Goal: Entertainment & Leisure: Consume media (video, audio)

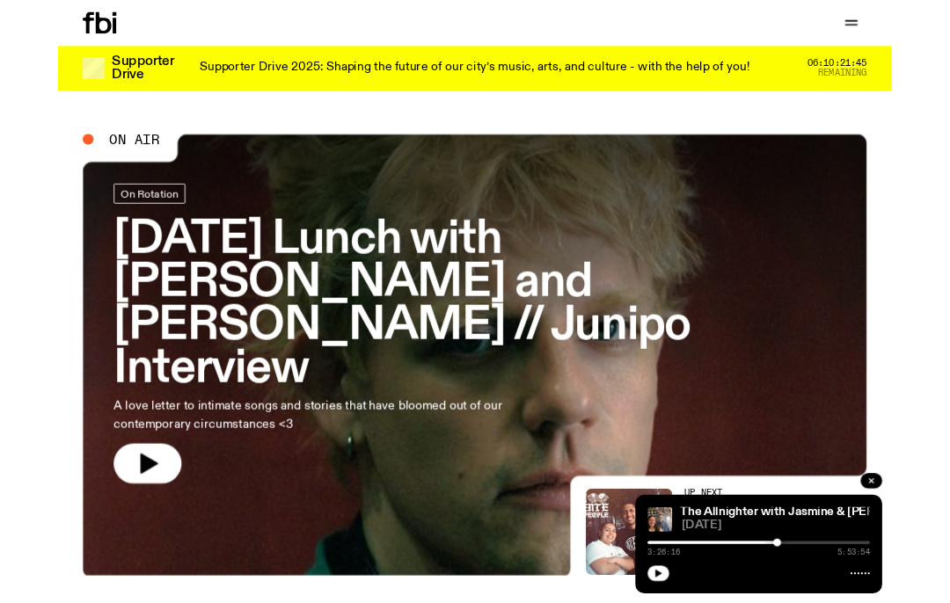
scroll to position [1, 0]
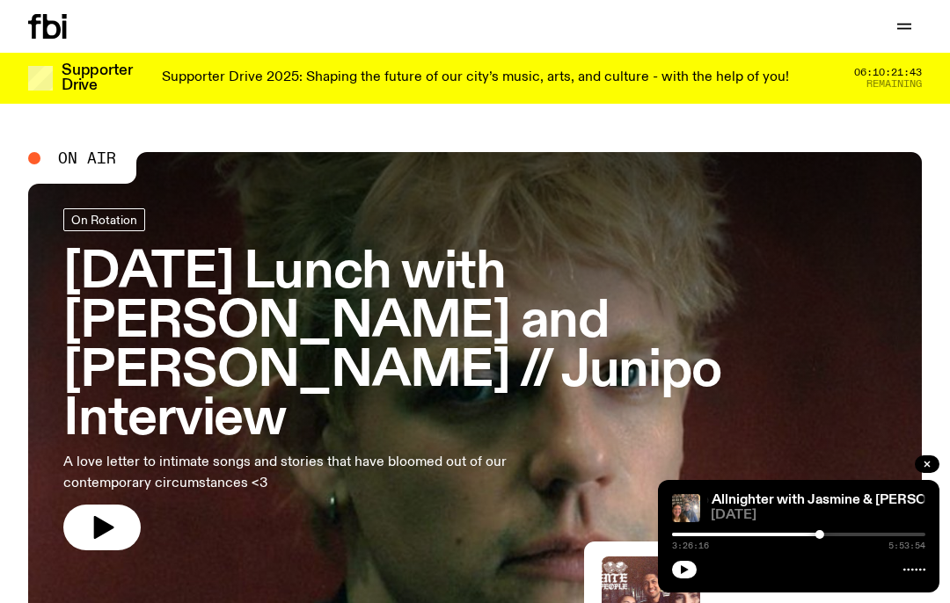
click at [913, 28] on icon "button" at bounding box center [904, 26] width 21 height 21
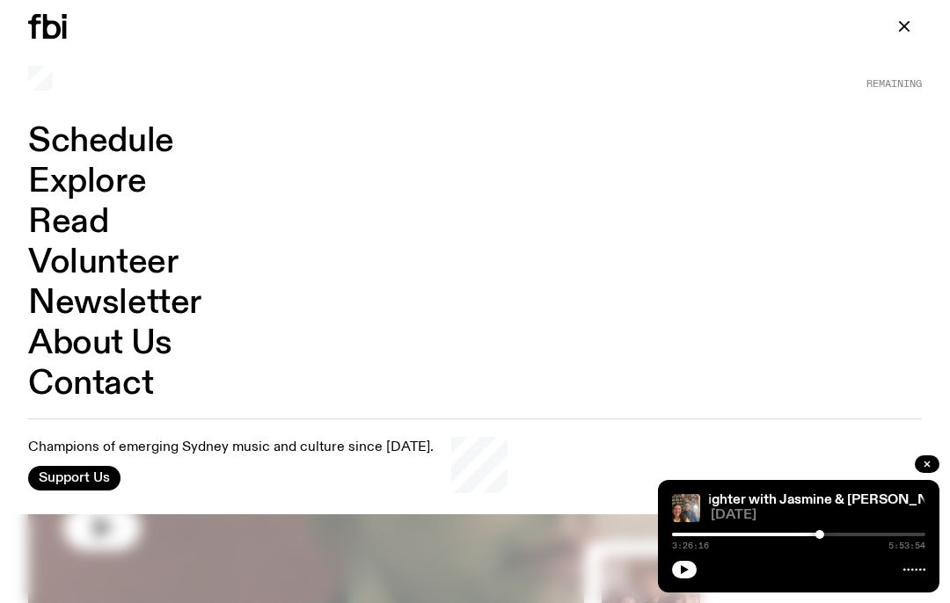
click at [168, 146] on link "Schedule" at bounding box center [101, 141] width 146 height 33
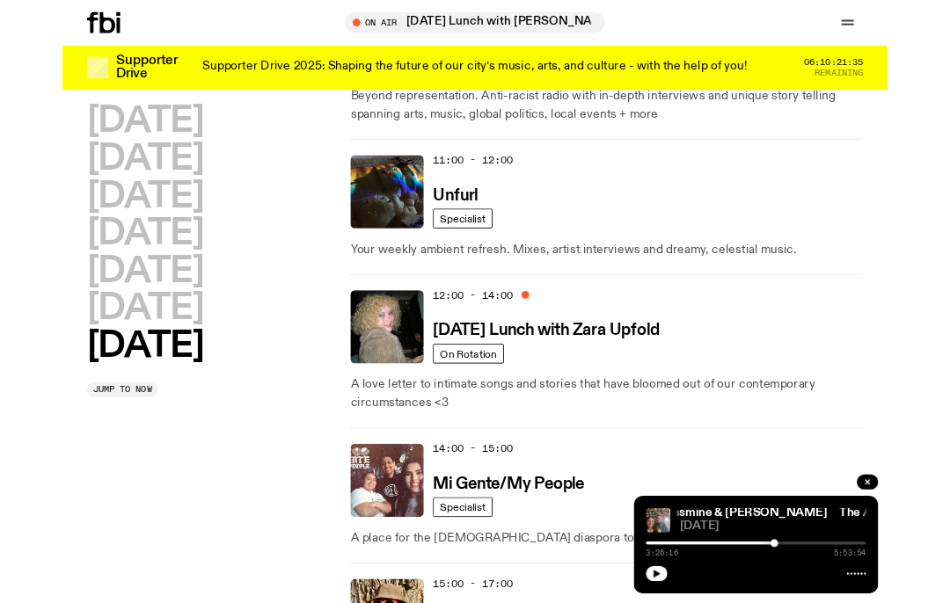
scroll to position [814, 0]
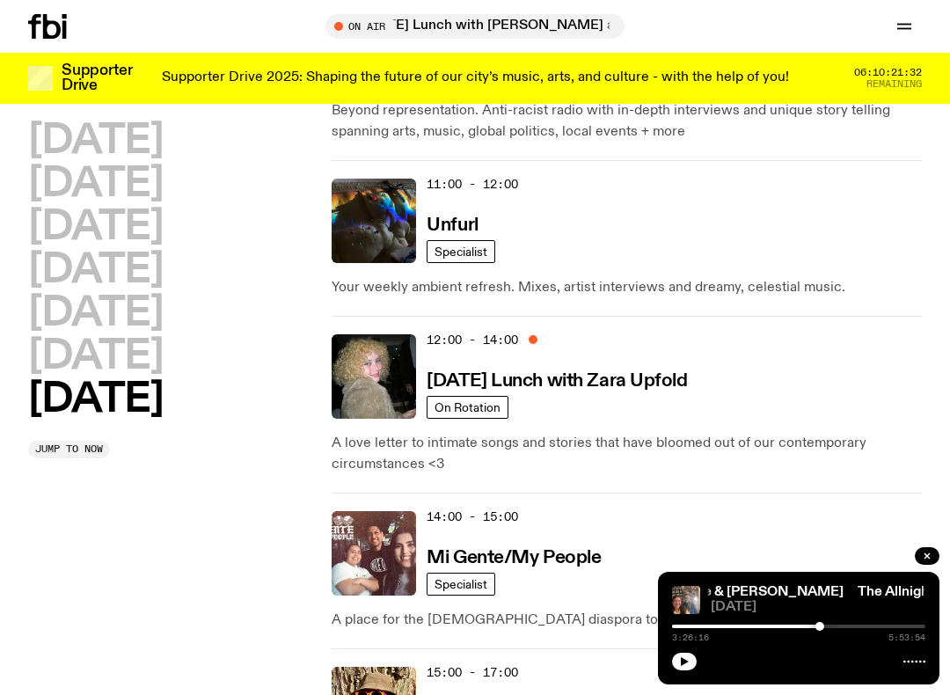
click at [377, 387] on img at bounding box center [374, 376] width 84 height 84
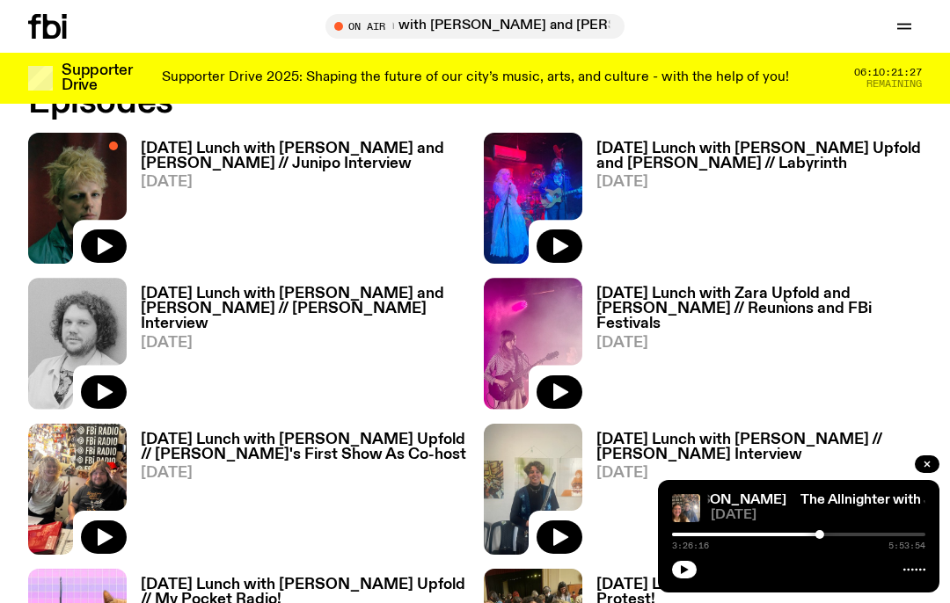
scroll to position [1047, 0]
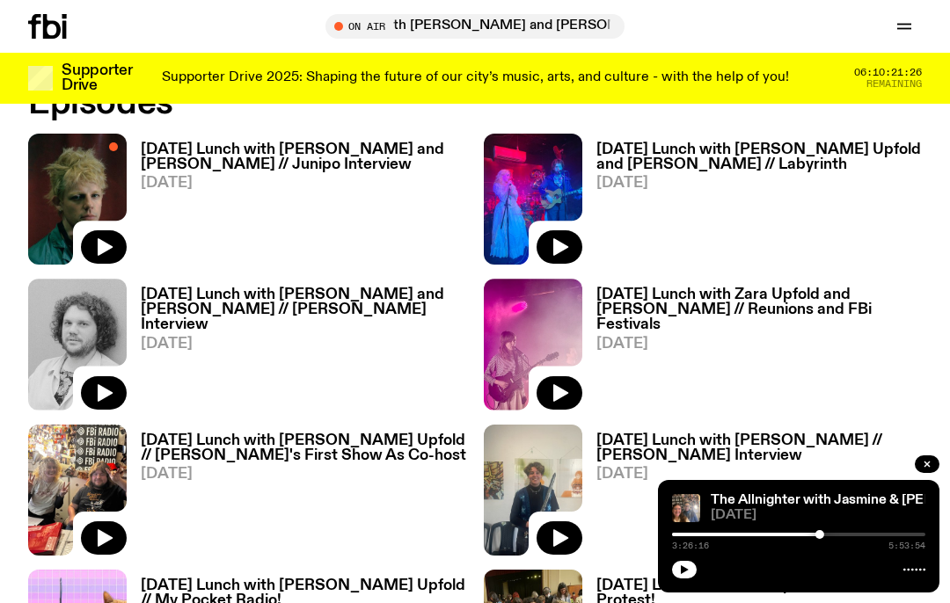
click at [61, 179] on img at bounding box center [77, 199] width 99 height 131
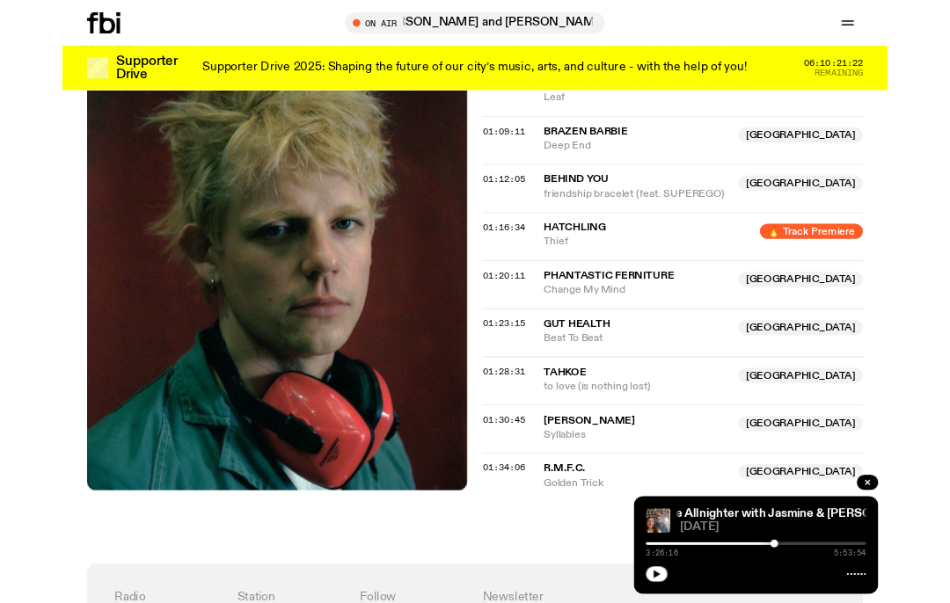
scroll to position [1715, 0]
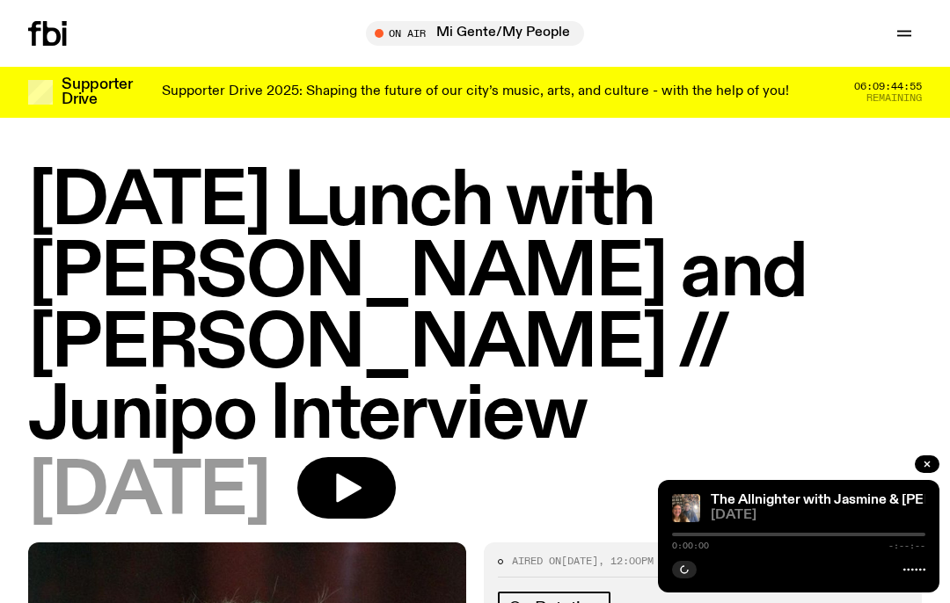
click at [396, 457] on button "button" at bounding box center [346, 488] width 99 height 62
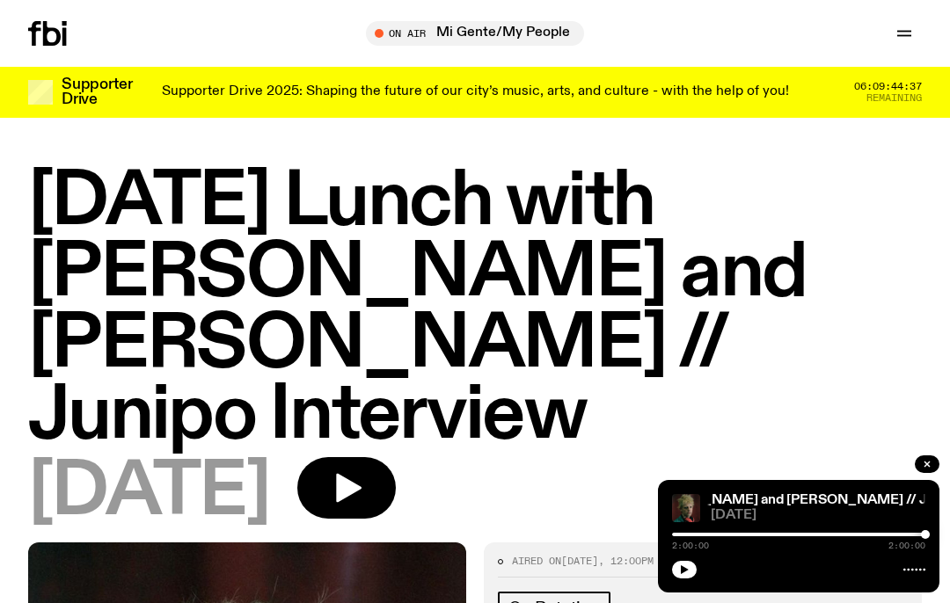
click at [396, 457] on button "button" at bounding box center [346, 488] width 99 height 62
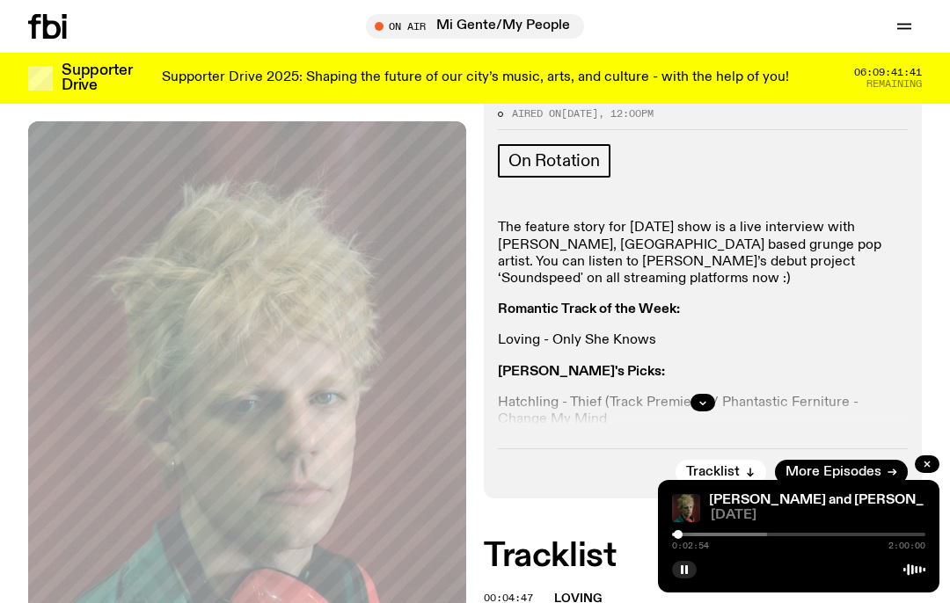
scroll to position [435, 0]
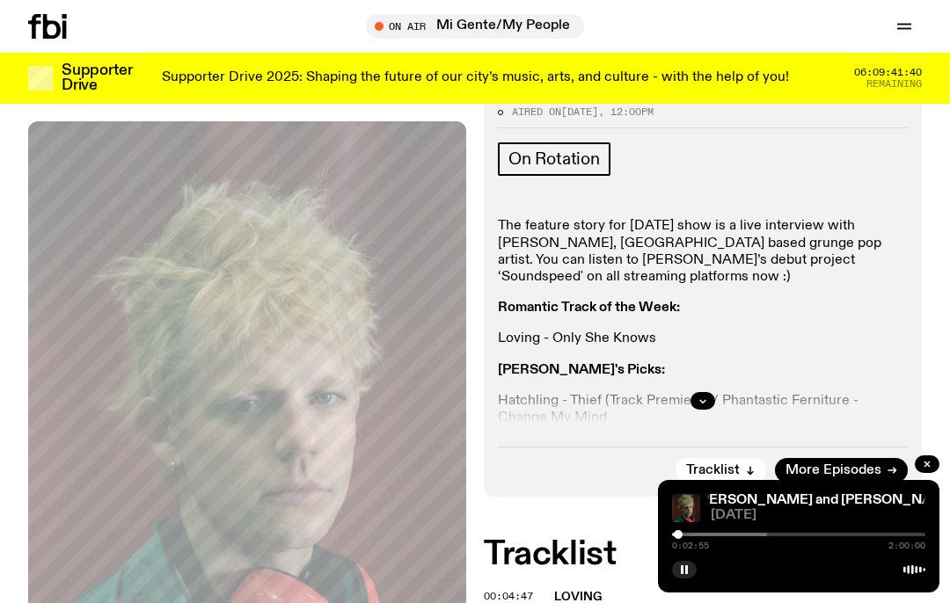
click at [710, 392] on button "button" at bounding box center [702, 401] width 25 height 18
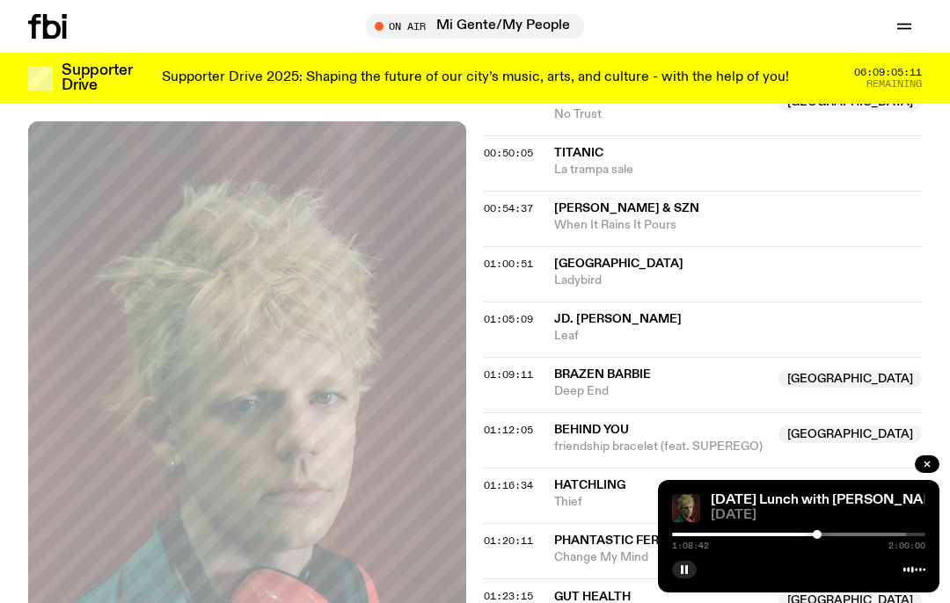
scroll to position [1562, 0]
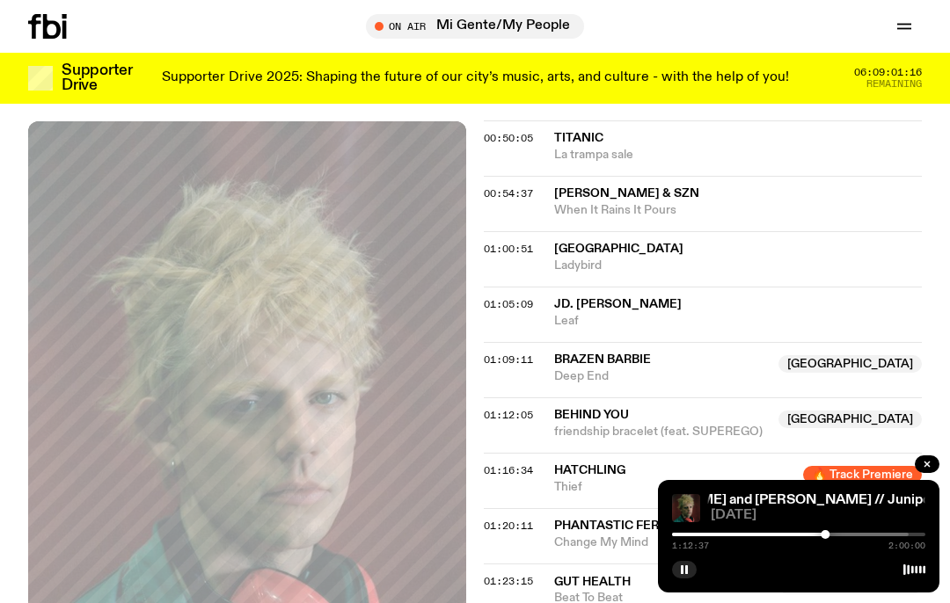
click at [682, 571] on rect "button" at bounding box center [682, 570] width 3 height 9
